Goal: Task Accomplishment & Management: Use online tool/utility

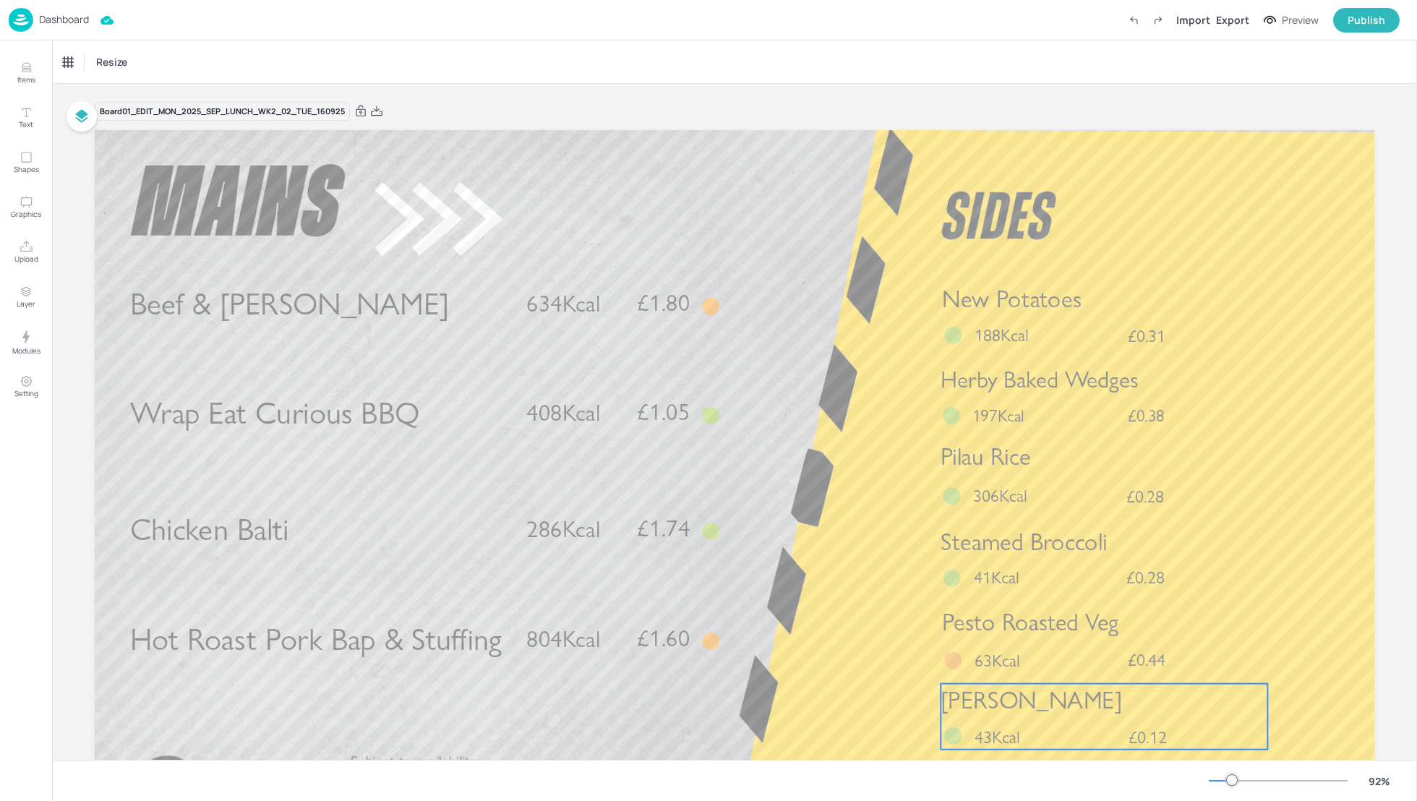
click at [1038, 696] on span "[PERSON_NAME]" at bounding box center [1031, 699] width 181 height 29
click at [1231, 12] on div "Export" at bounding box center [1232, 19] width 33 height 15
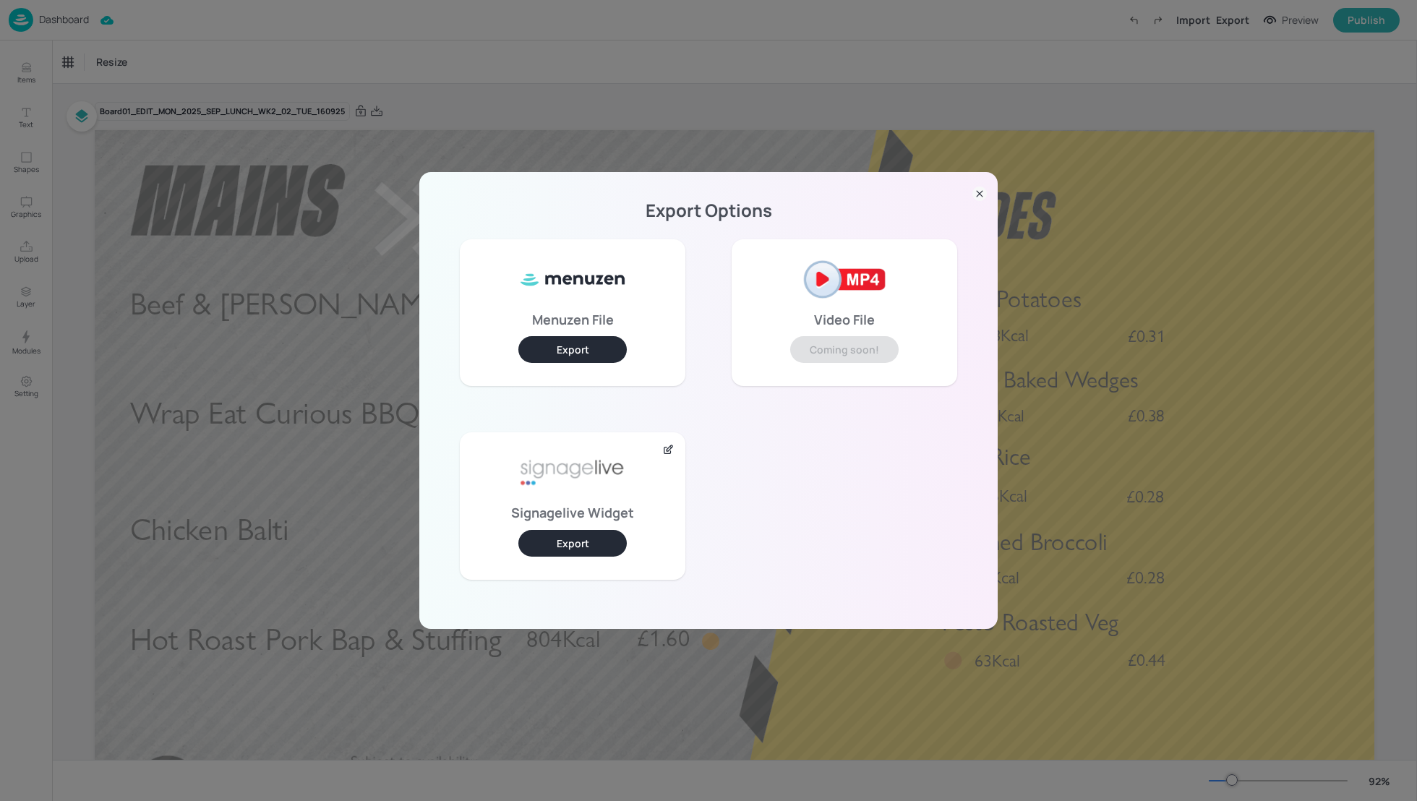
click at [526, 540] on button "Export" at bounding box center [572, 543] width 108 height 27
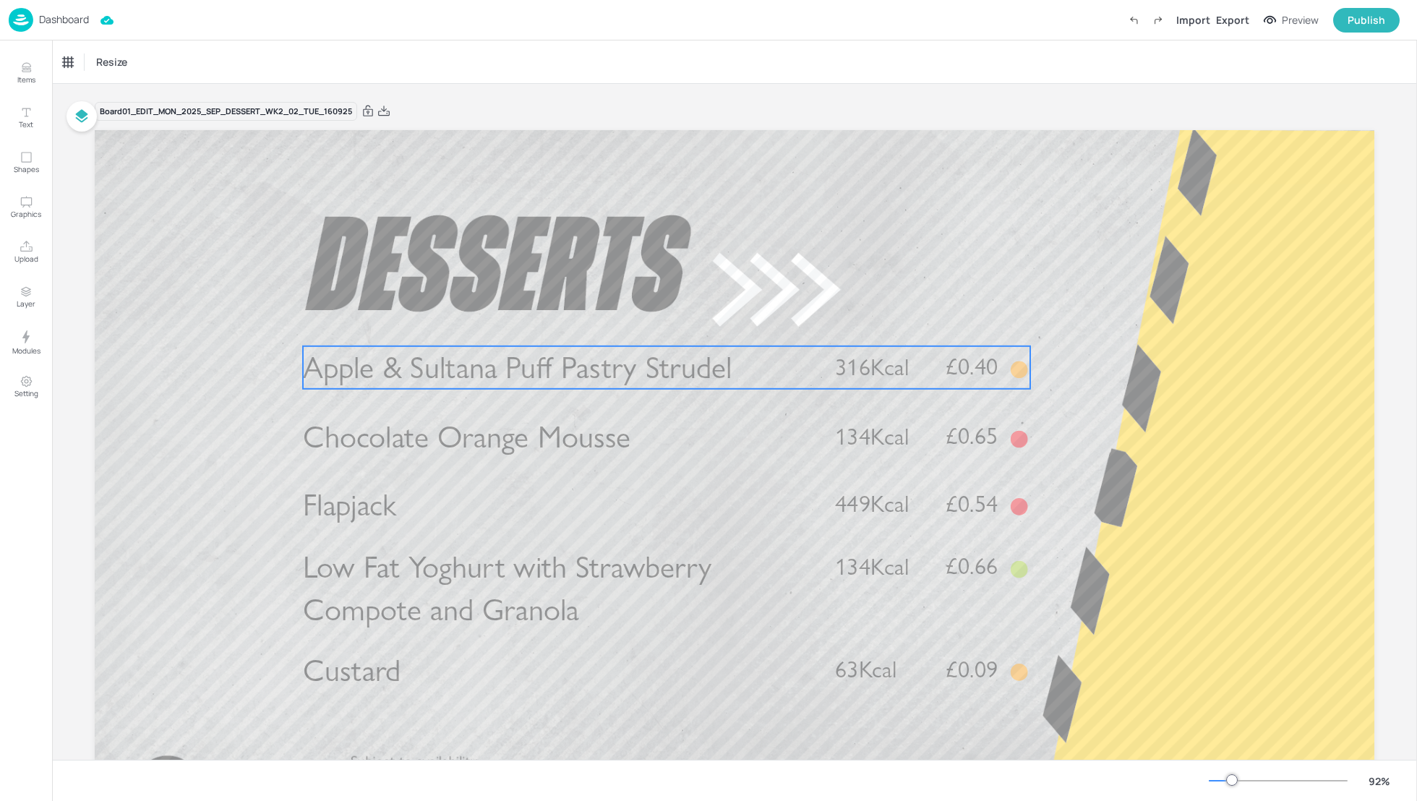
click at [526, 362] on span "Apple & Sultana Puff Pastry Strudel" at bounding box center [517, 368] width 429 height 38
click at [113, 67] on div "Apple & Sultana Puff Pastry Strudel" at bounding box center [123, 62] width 120 height 13
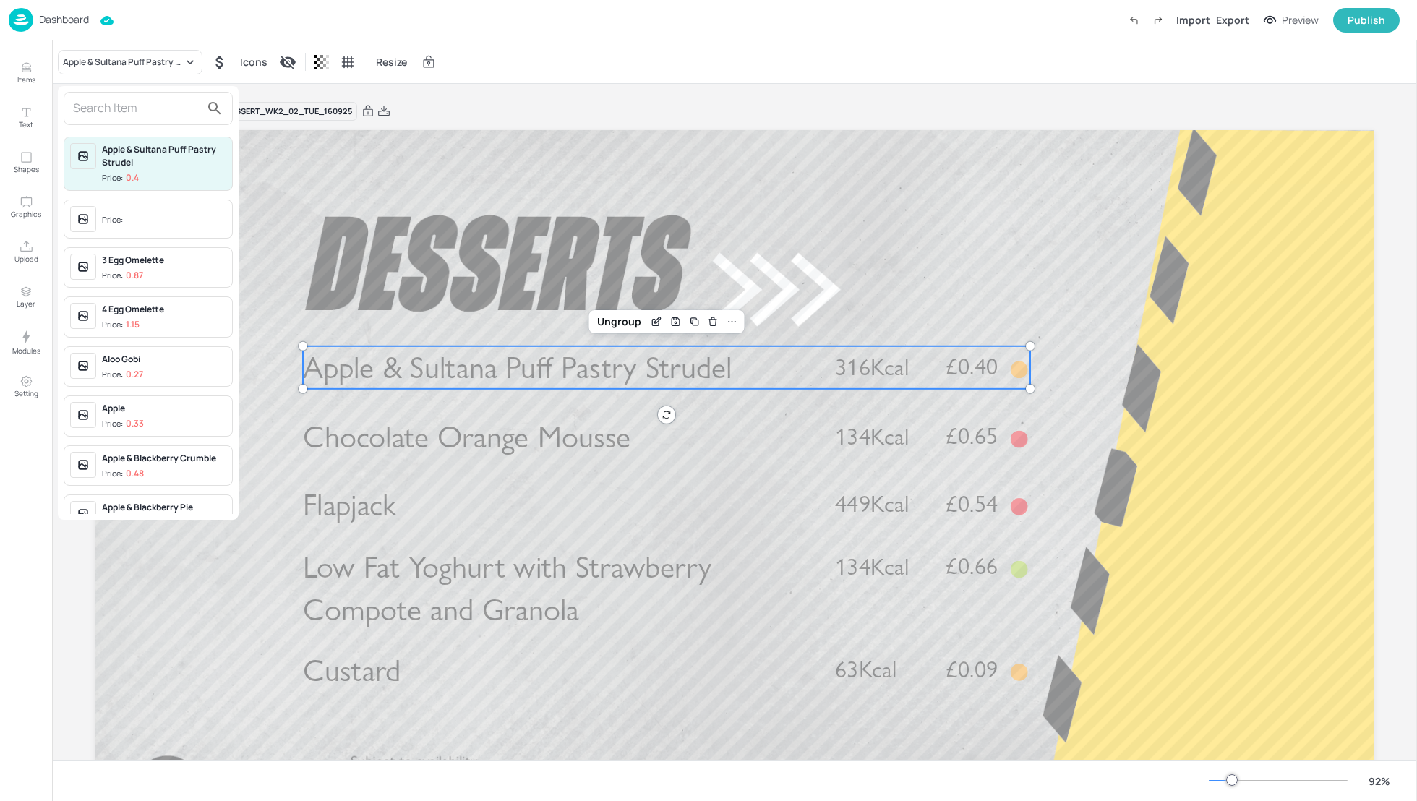
click at [80, 111] on input "text" at bounding box center [136, 108] width 127 height 23
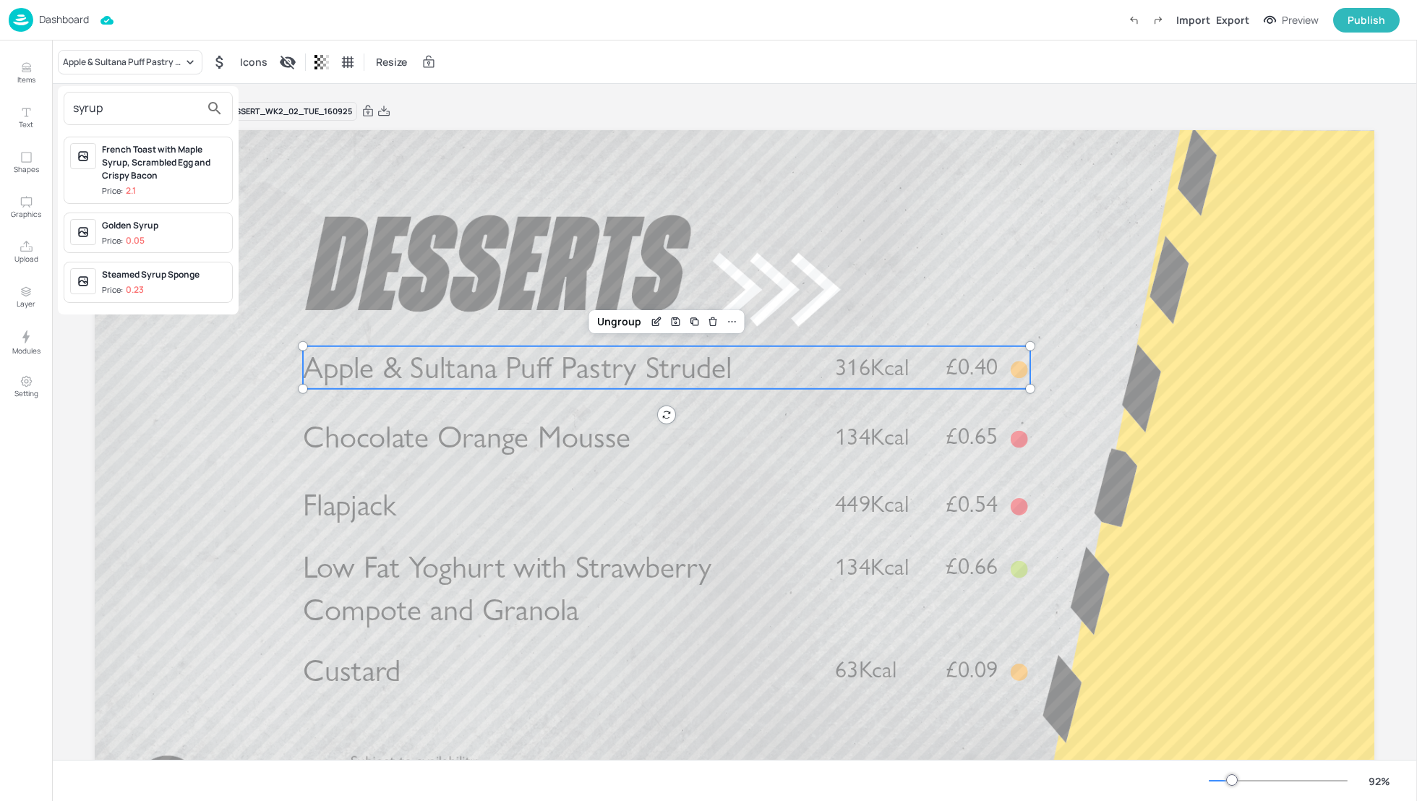
type input "syrup"
click at [139, 278] on div "Steamed Syrup Sponge" at bounding box center [164, 274] width 124 height 13
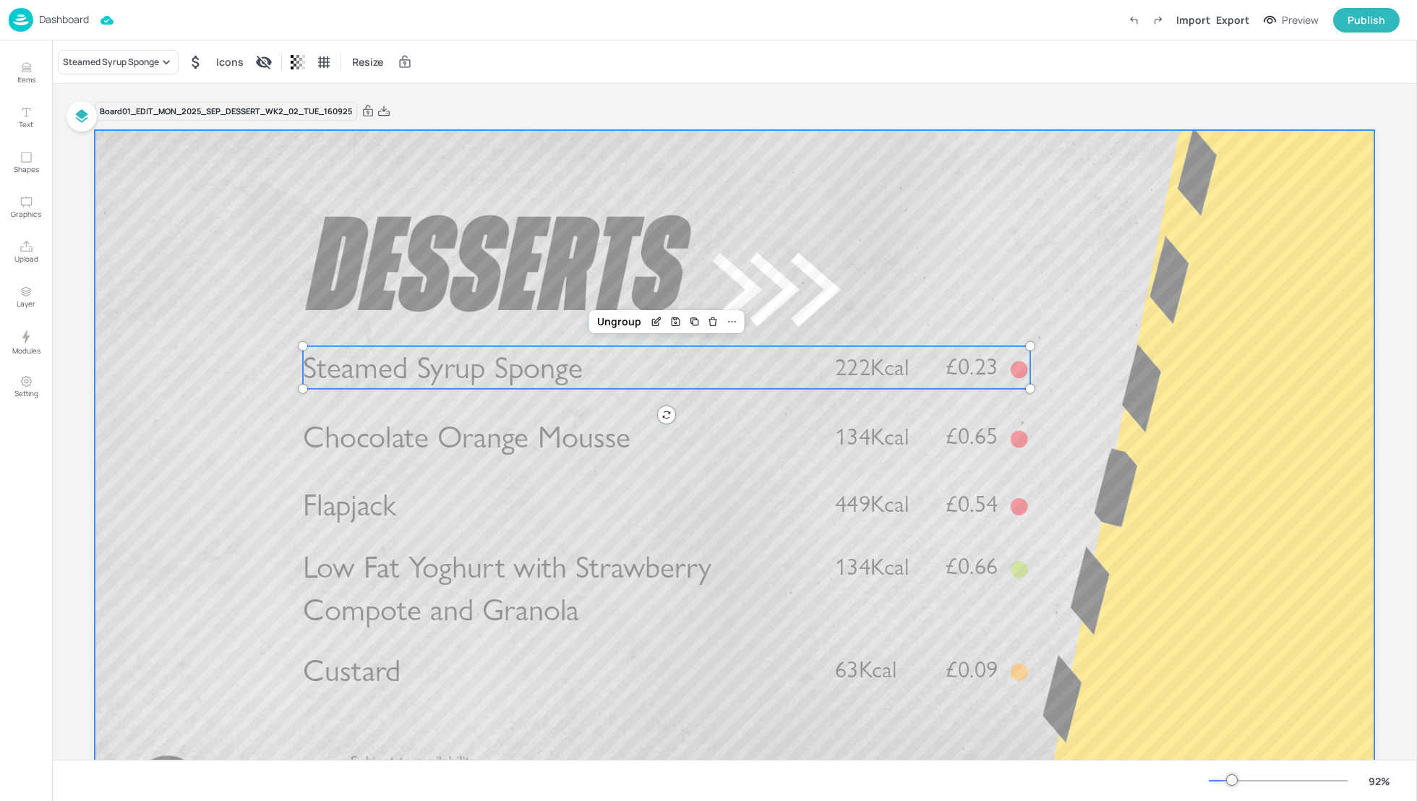
click at [1127, 278] on div at bounding box center [735, 490] width 1280 height 720
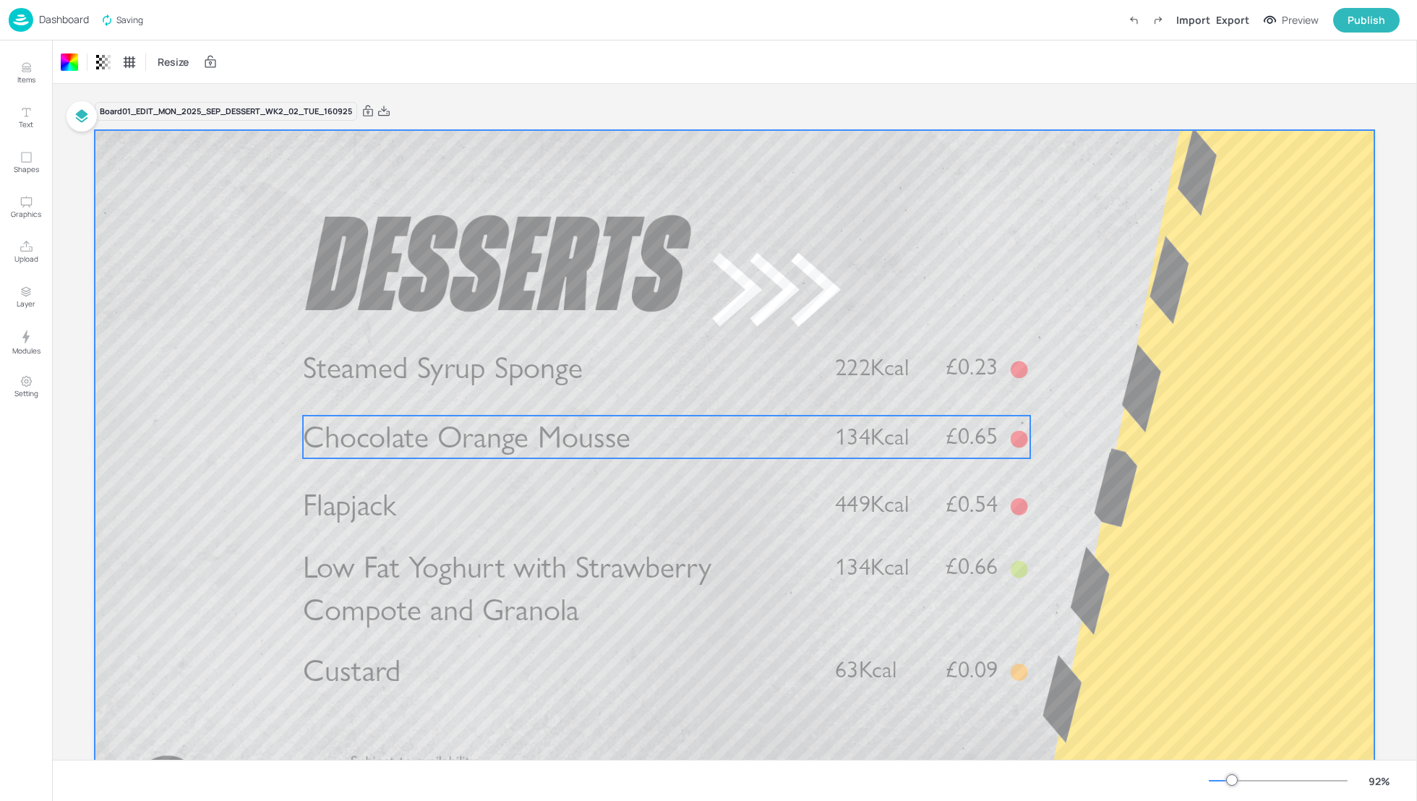
click at [779, 440] on p "Chocolate Orange Mousse" at bounding box center [557, 437] width 508 height 43
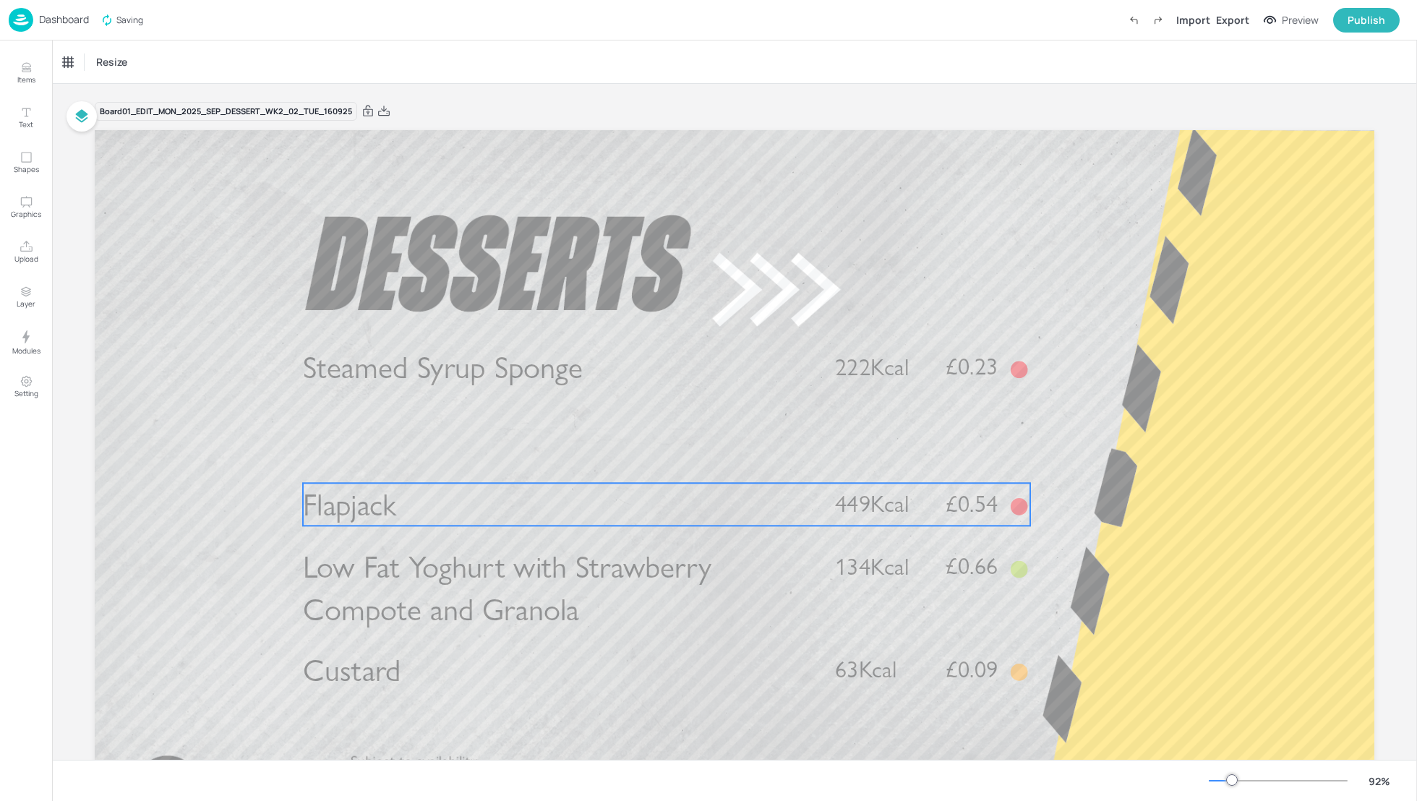
click at [503, 500] on p "Flapjack" at bounding box center [557, 504] width 508 height 43
click at [78, 62] on div "Flapjack" at bounding box center [79, 62] width 33 height 13
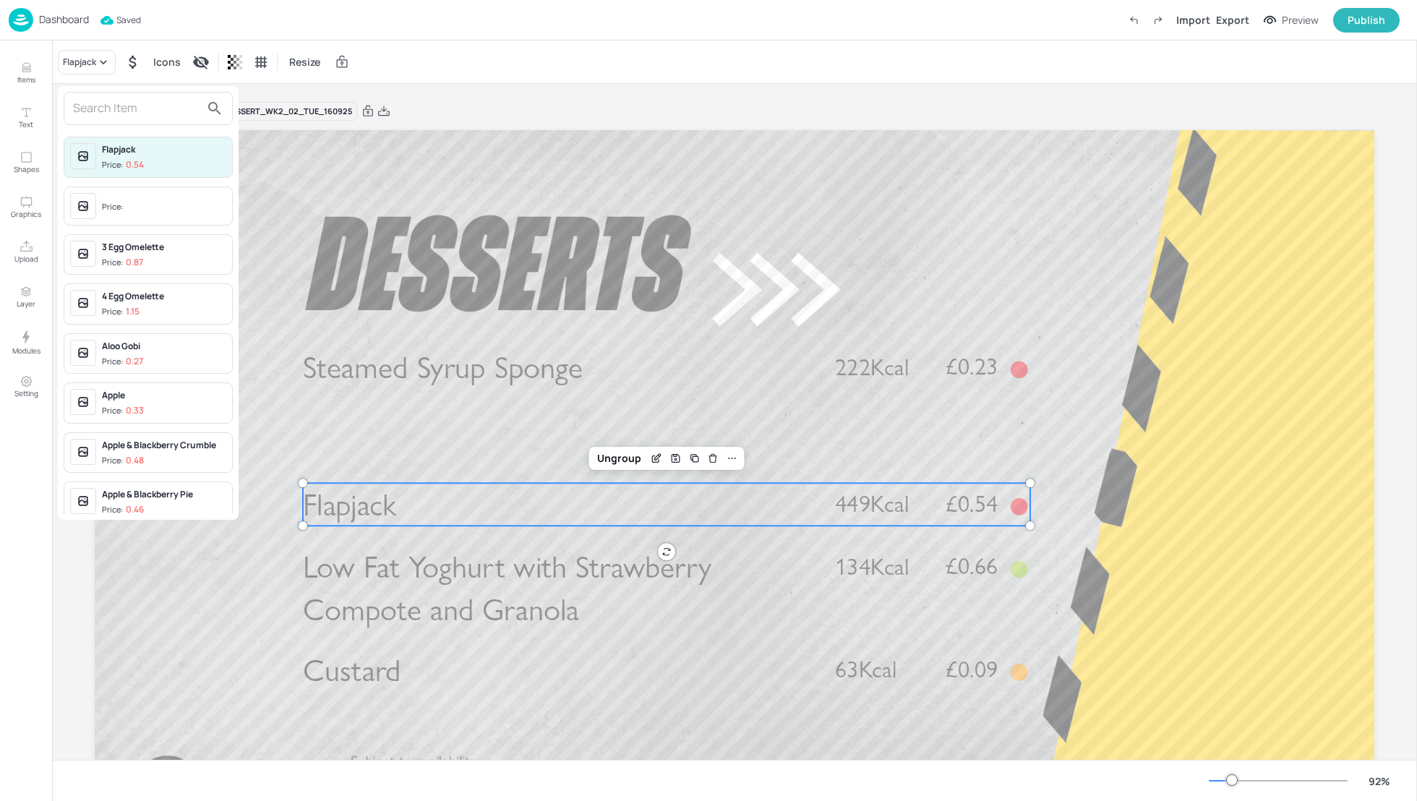
click at [95, 114] on input "text" at bounding box center [136, 108] width 127 height 23
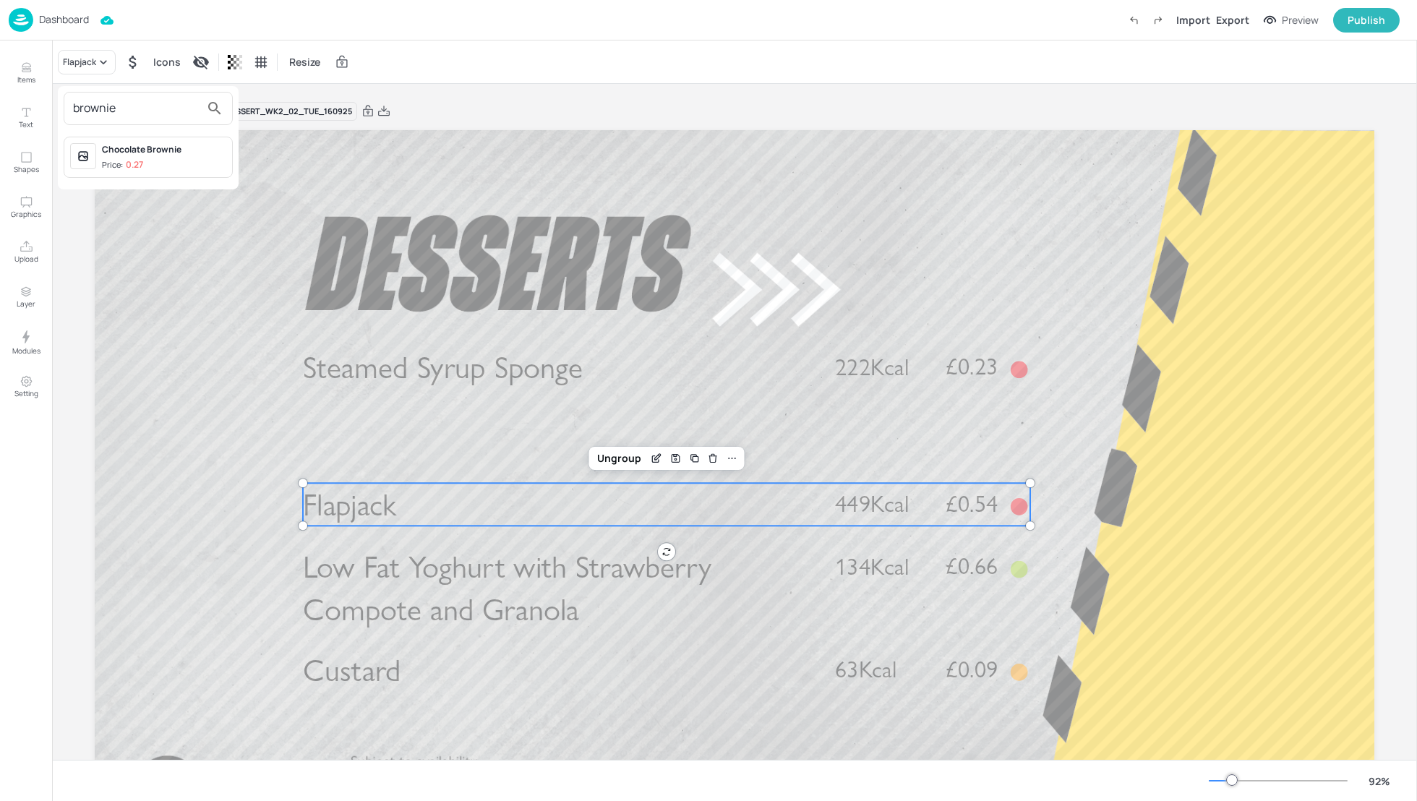
type input "brownie"
click at [121, 150] on div "Chocolate Brownie" at bounding box center [164, 149] width 124 height 13
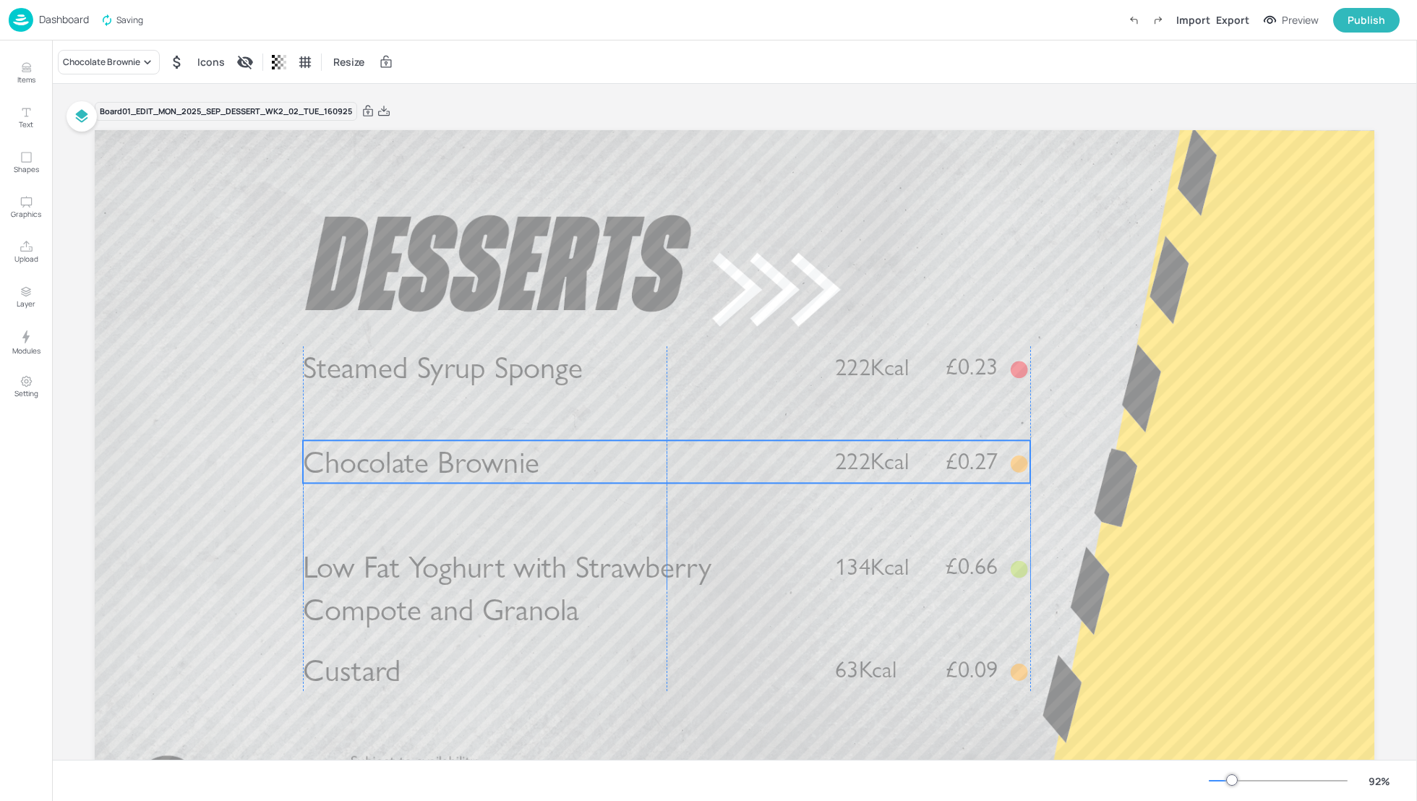
drag, startPoint x: 915, startPoint y: 513, endPoint x: 915, endPoint y: 472, distance: 40.5
click at [915, 471] on p "222Kcal" at bounding box center [882, 461] width 94 height 33
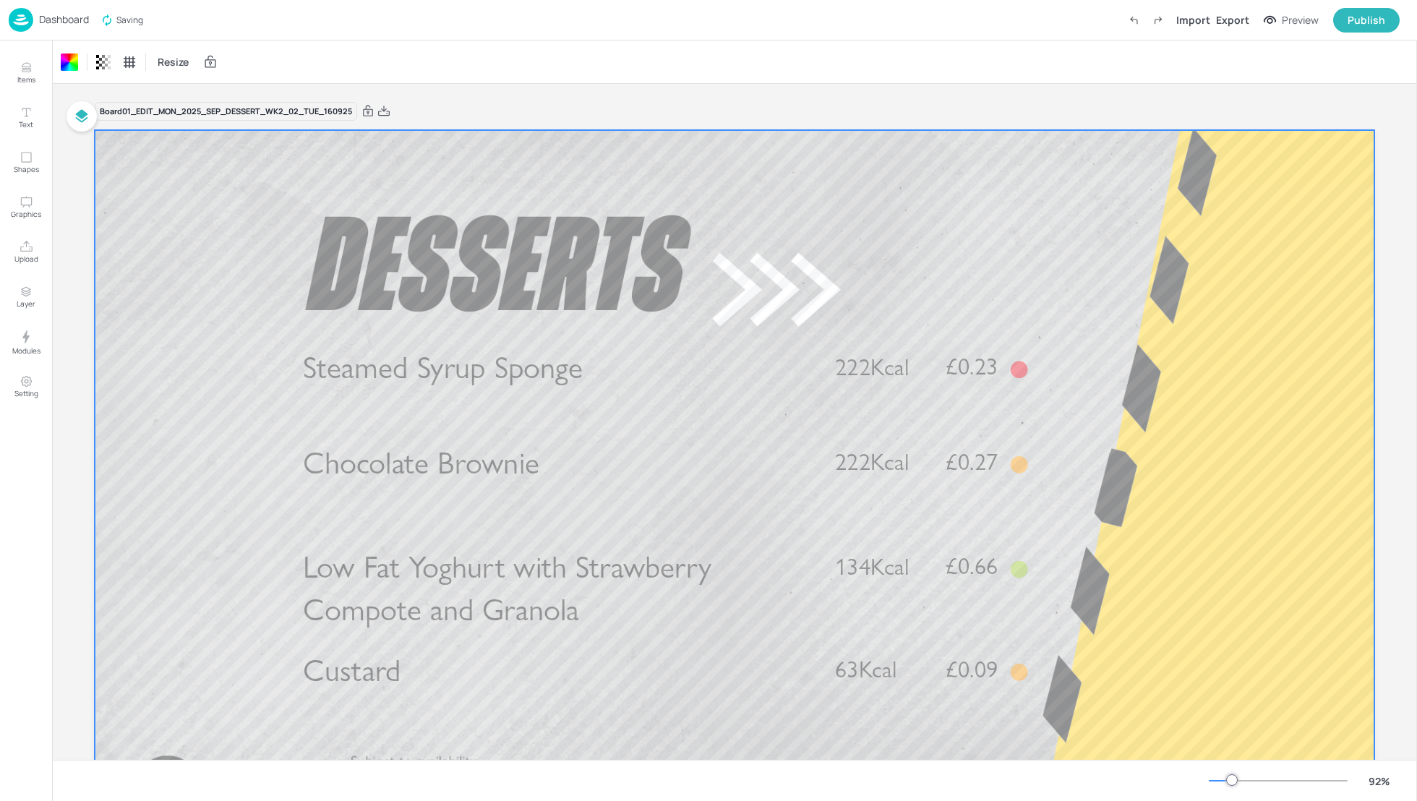
scroll to position [38, 0]
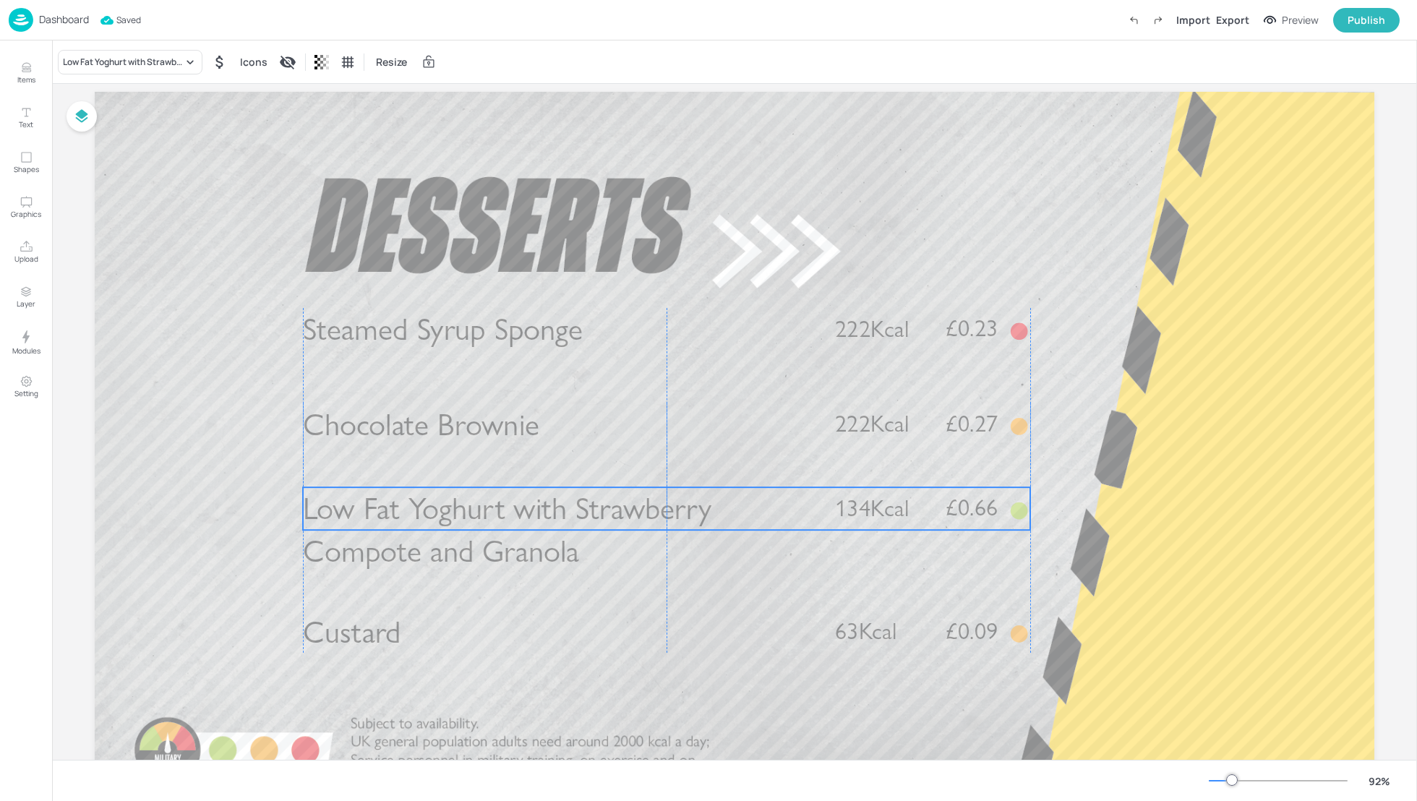
drag, startPoint x: 735, startPoint y: 542, endPoint x: 735, endPoint y: 521, distance: 20.2
click at [735, 521] on p "Low Fat Yoghurt with Strawberry Compote and Granola" at bounding box center [557, 530] width 508 height 86
click at [94, 60] on div "Low Fat Yoghurt with Strawberry Compote and Granola" at bounding box center [123, 62] width 120 height 13
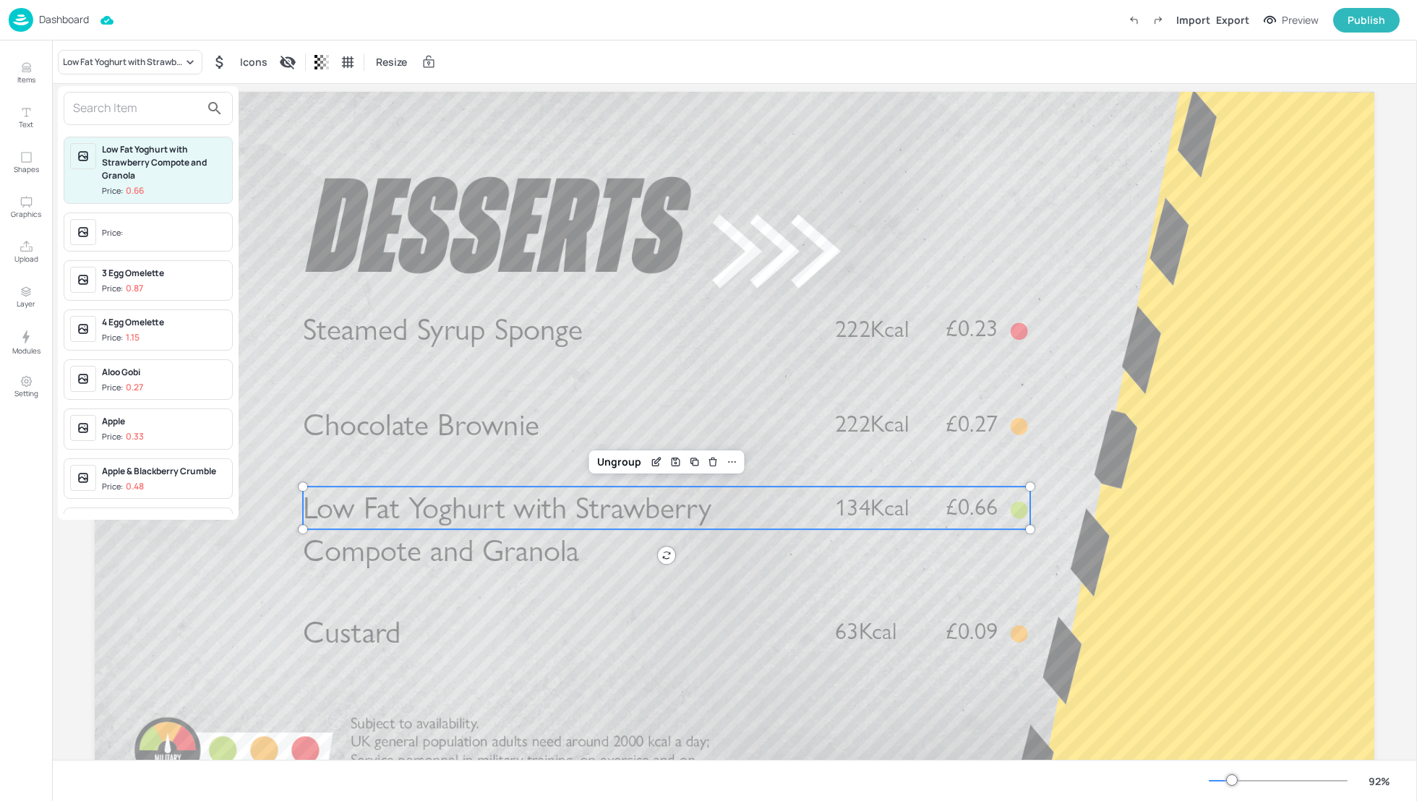
click at [91, 113] on input "text" at bounding box center [136, 108] width 127 height 23
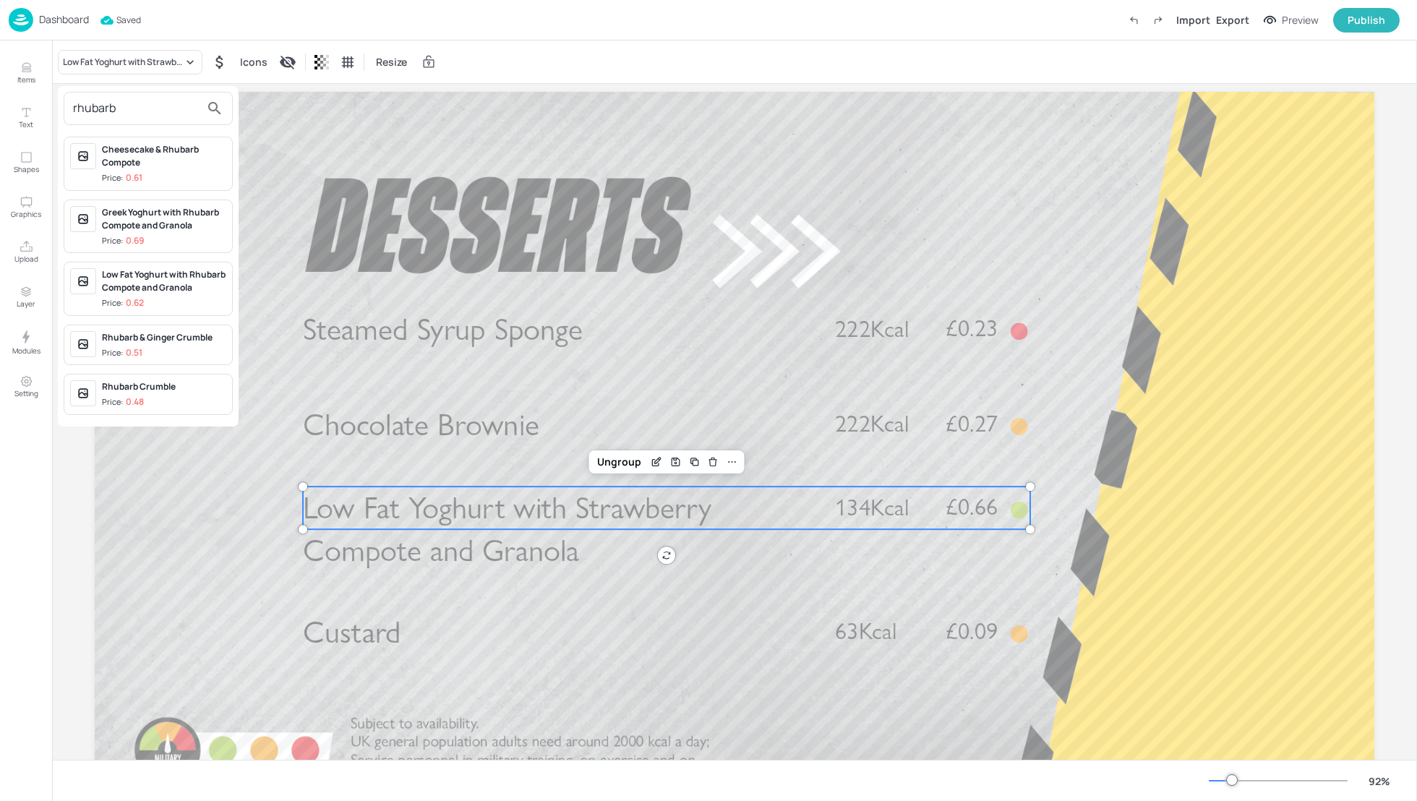
type input "rhubarb"
click at [162, 281] on div "Low Fat Yoghurt with Rhubarb Compote and Granola" at bounding box center [164, 281] width 124 height 26
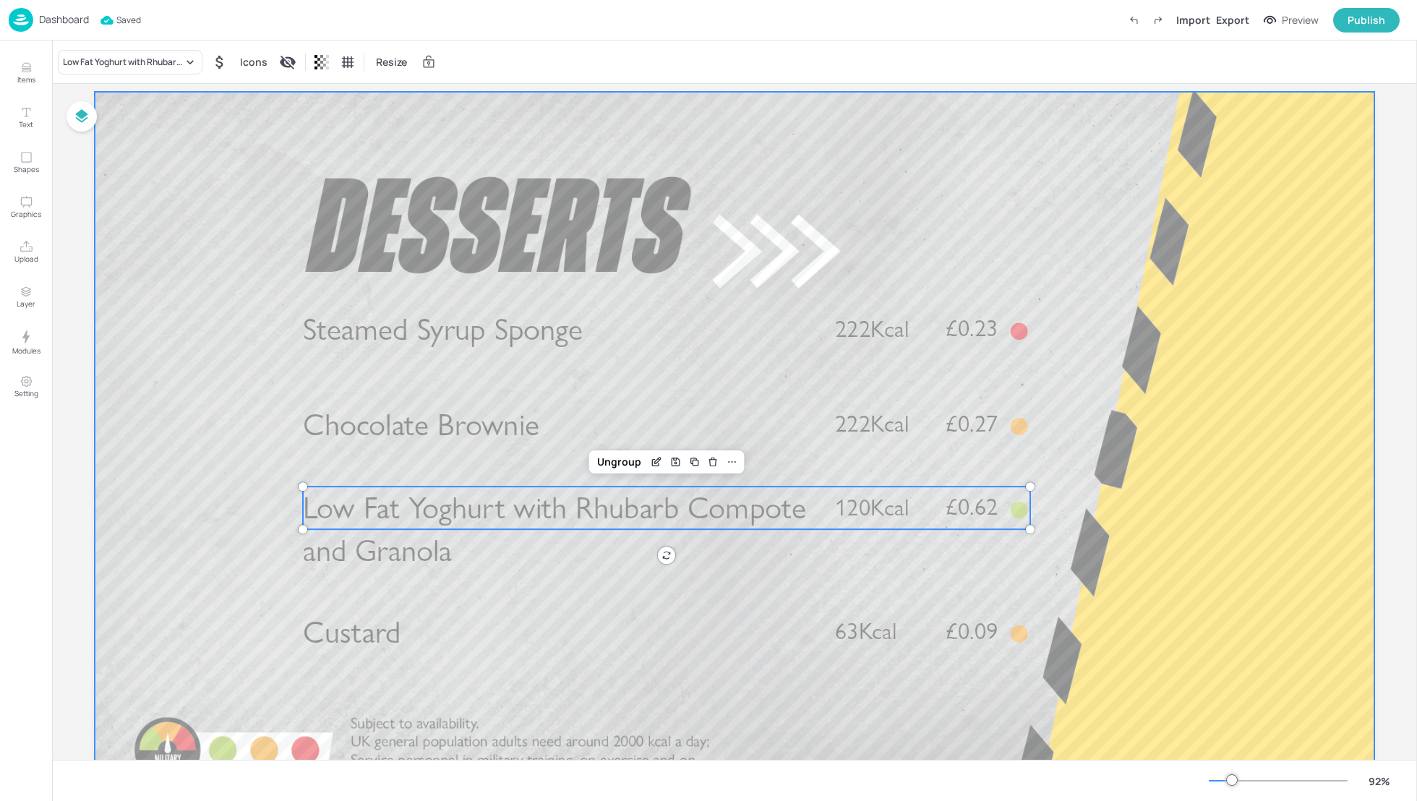
click at [1235, 629] on div at bounding box center [735, 452] width 1280 height 720
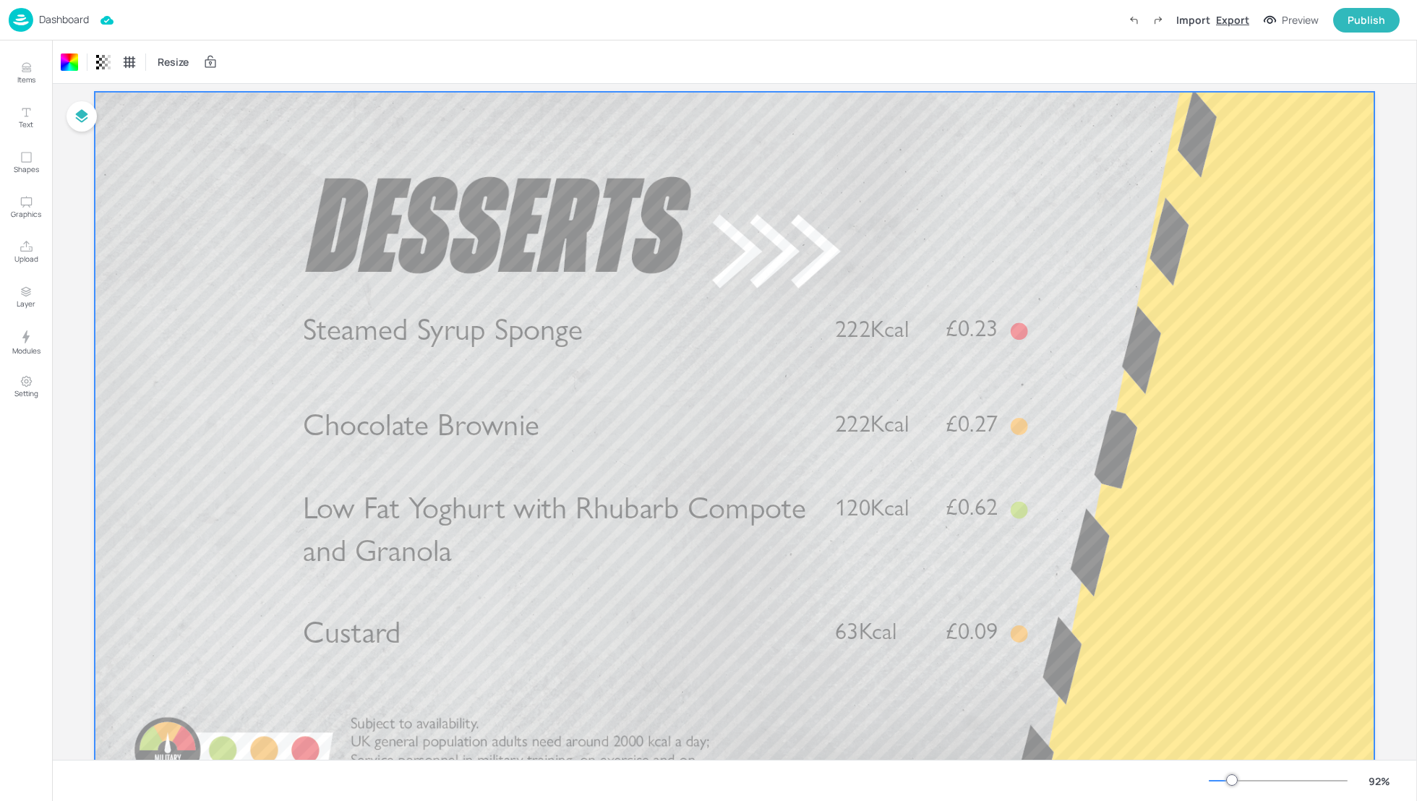
click at [1234, 19] on div "Export" at bounding box center [1232, 19] width 33 height 15
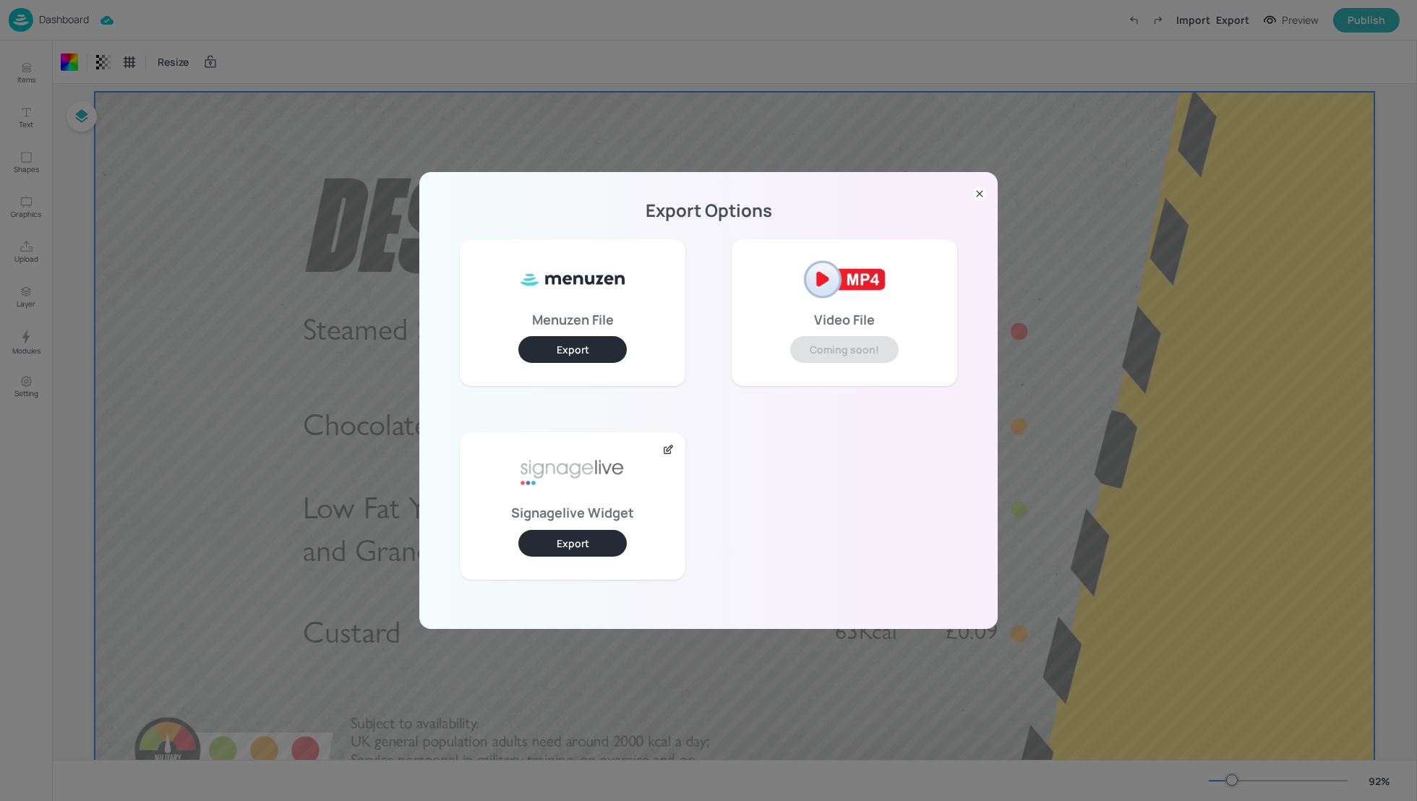
click at [577, 542] on button "Export" at bounding box center [572, 543] width 108 height 27
